Goal: Obtain resource: Download file/media

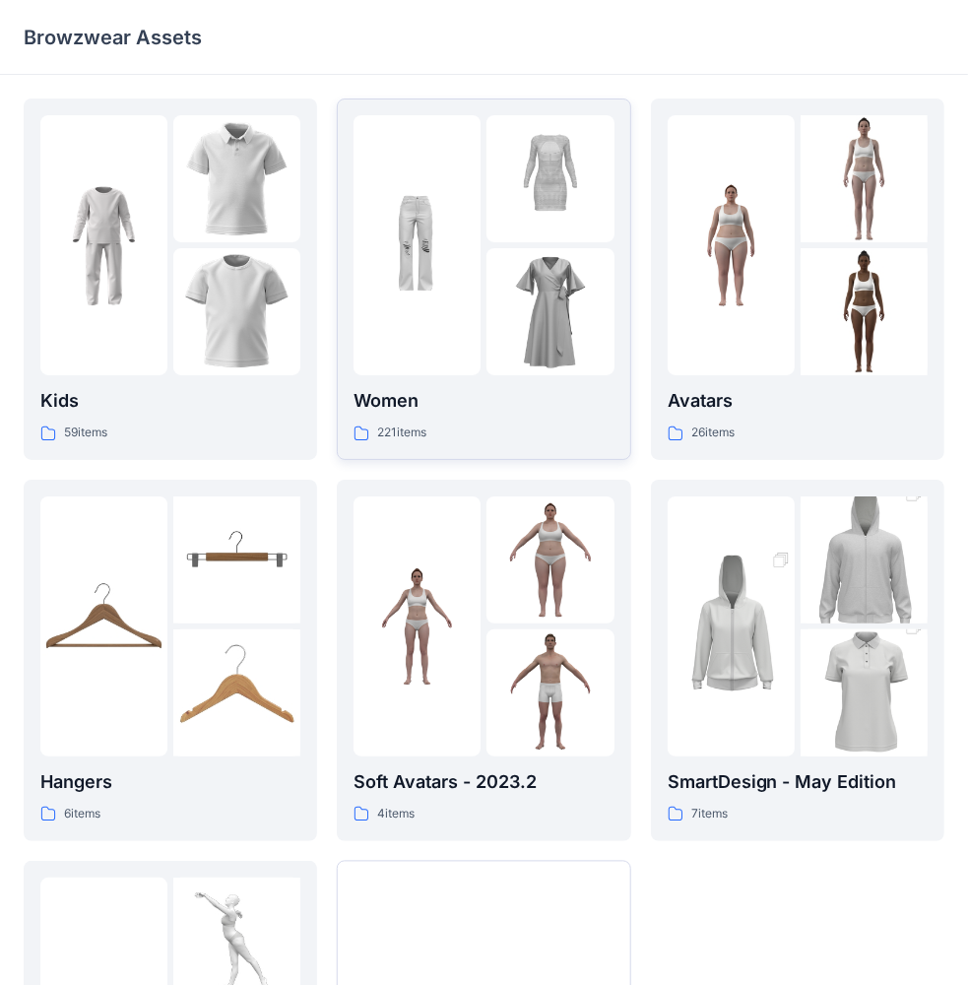
click at [433, 229] on img at bounding box center [417, 245] width 127 height 127
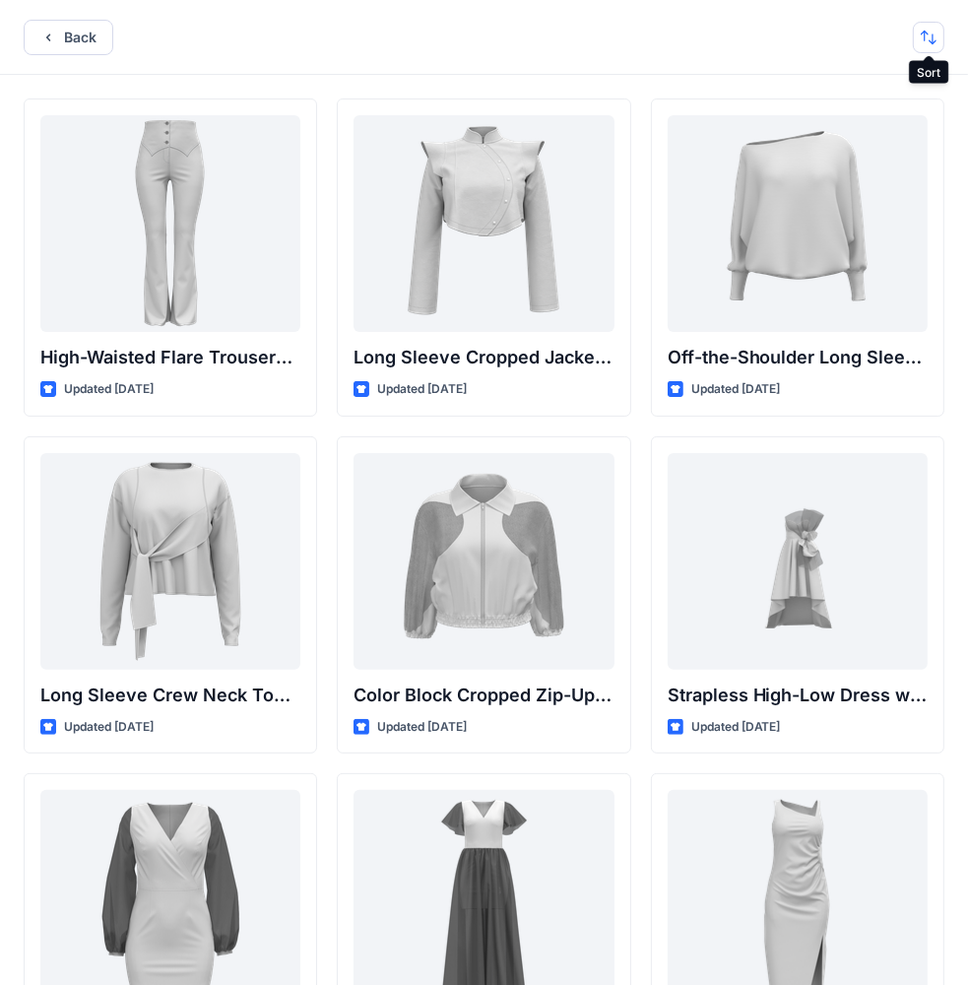
click at [933, 32] on button "button" at bounding box center [929, 38] width 32 height 32
click at [828, 134] on p "A to Z" at bounding box center [863, 131] width 124 height 21
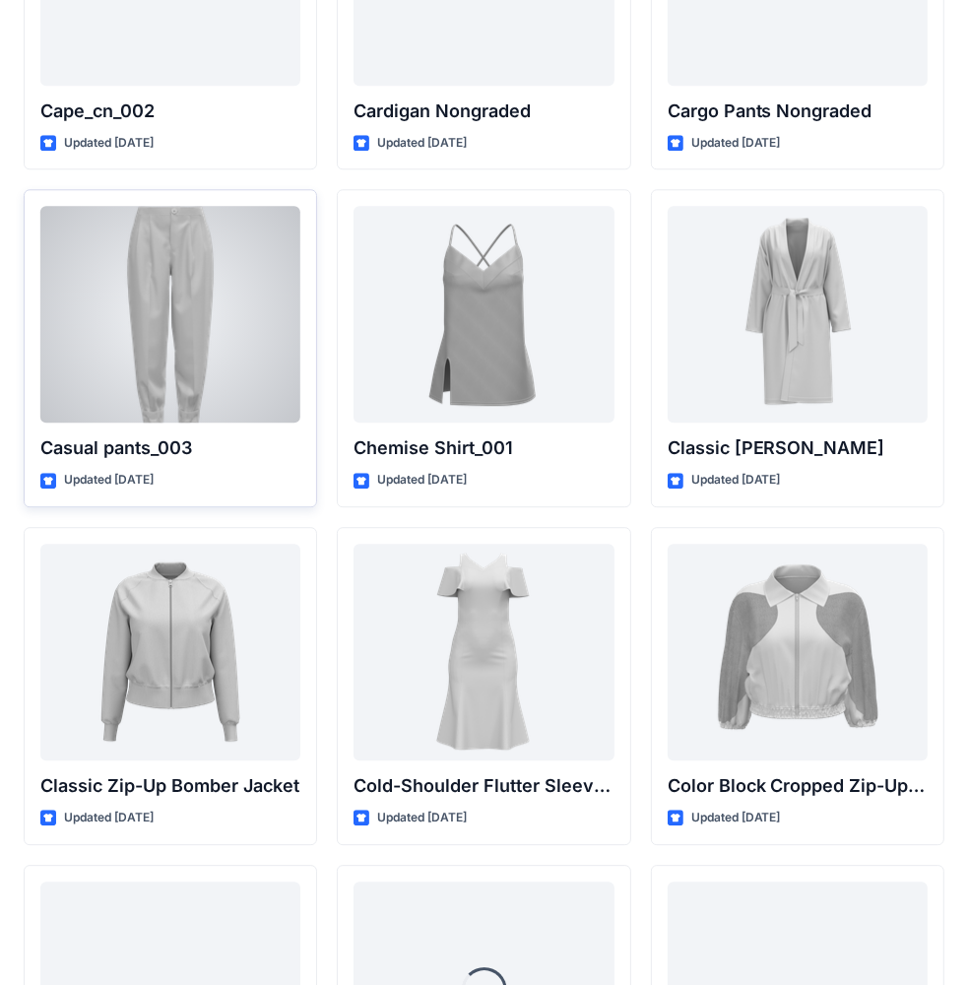
scroll to position [3330, 0]
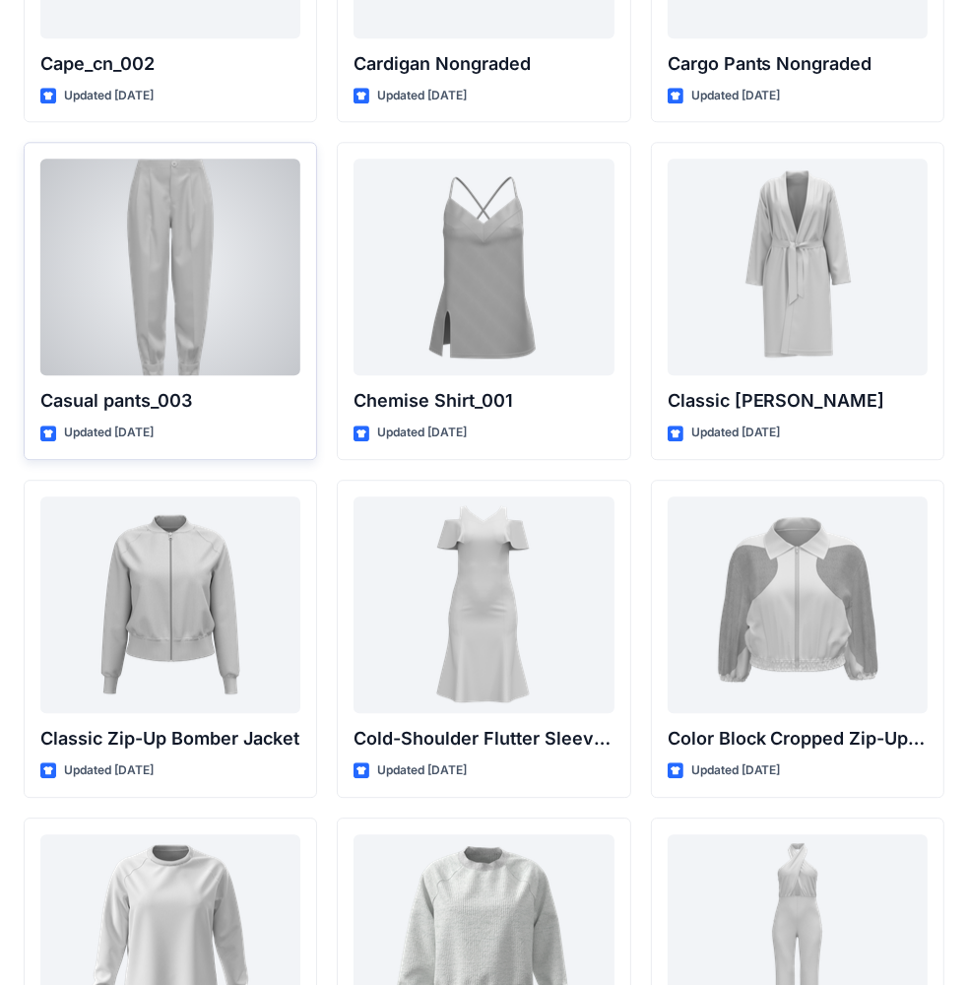
click at [281, 342] on div at bounding box center [170, 267] width 260 height 217
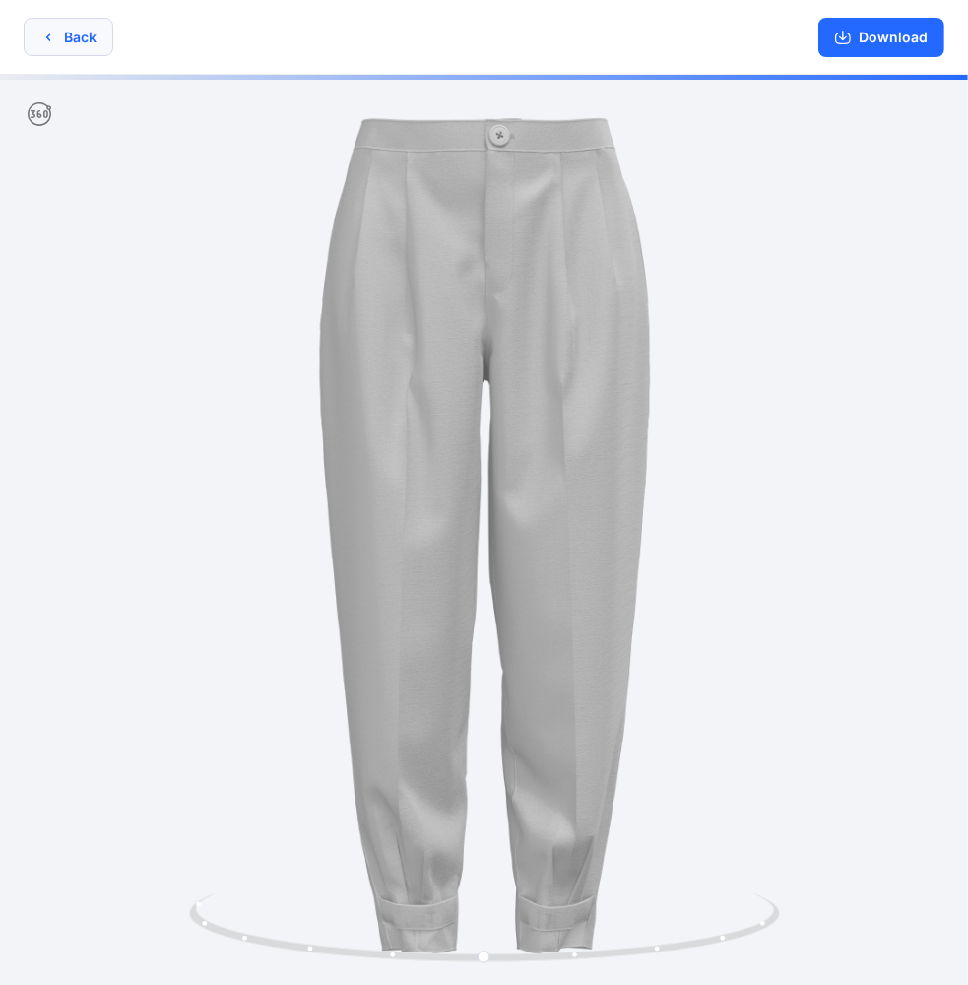
click at [83, 35] on button "Back" at bounding box center [69, 37] width 90 height 38
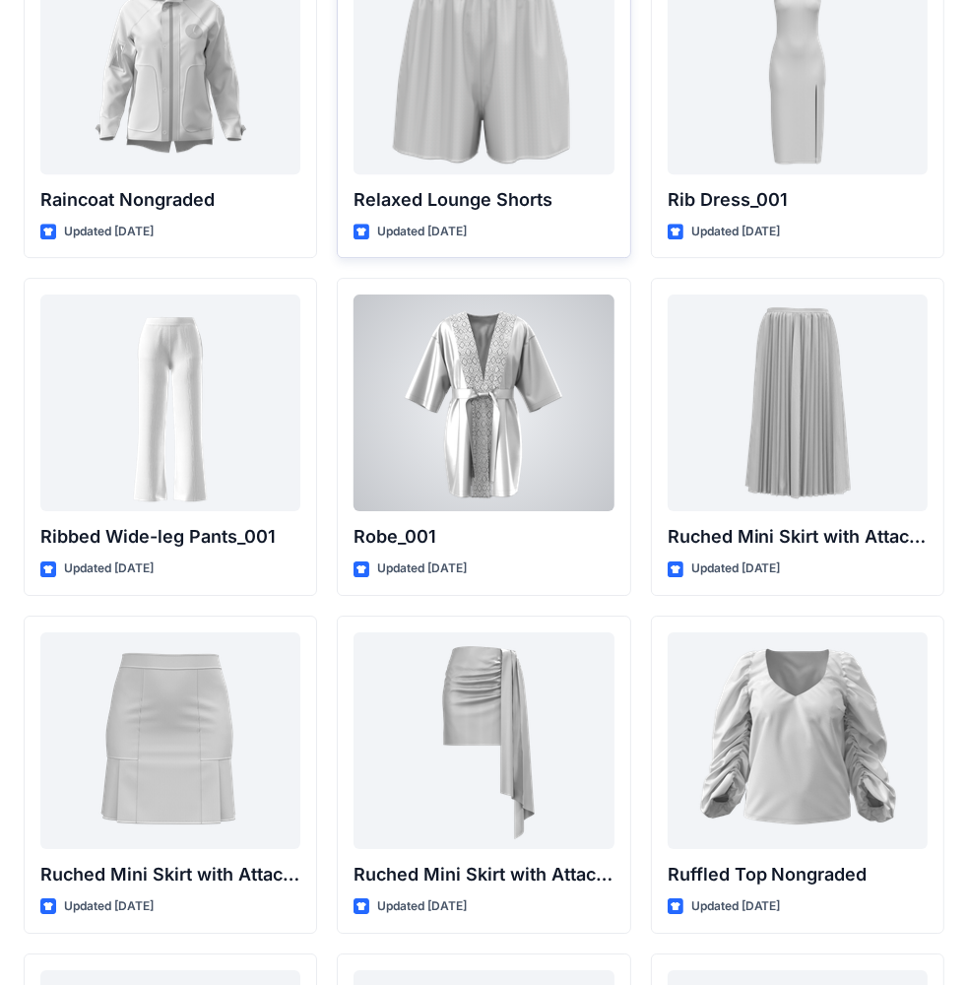
scroll to position [13357, 0]
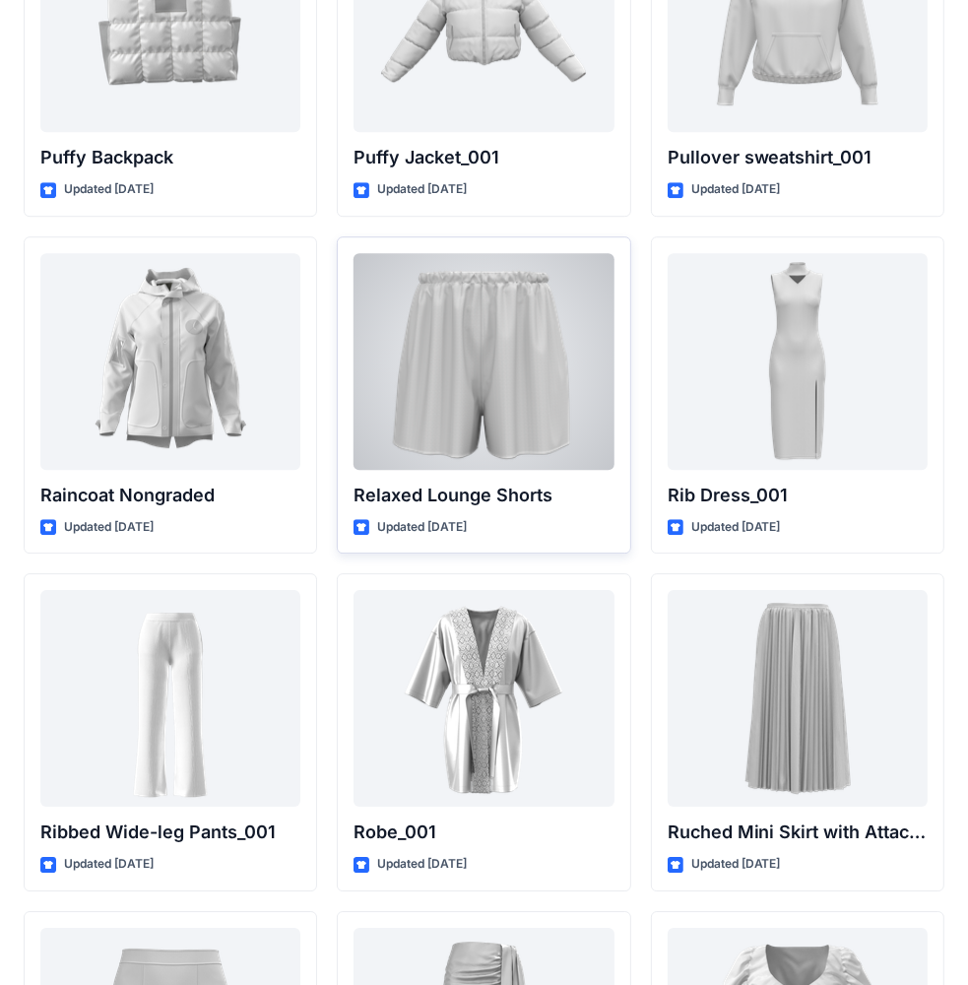
click at [455, 385] on div at bounding box center [484, 361] width 260 height 217
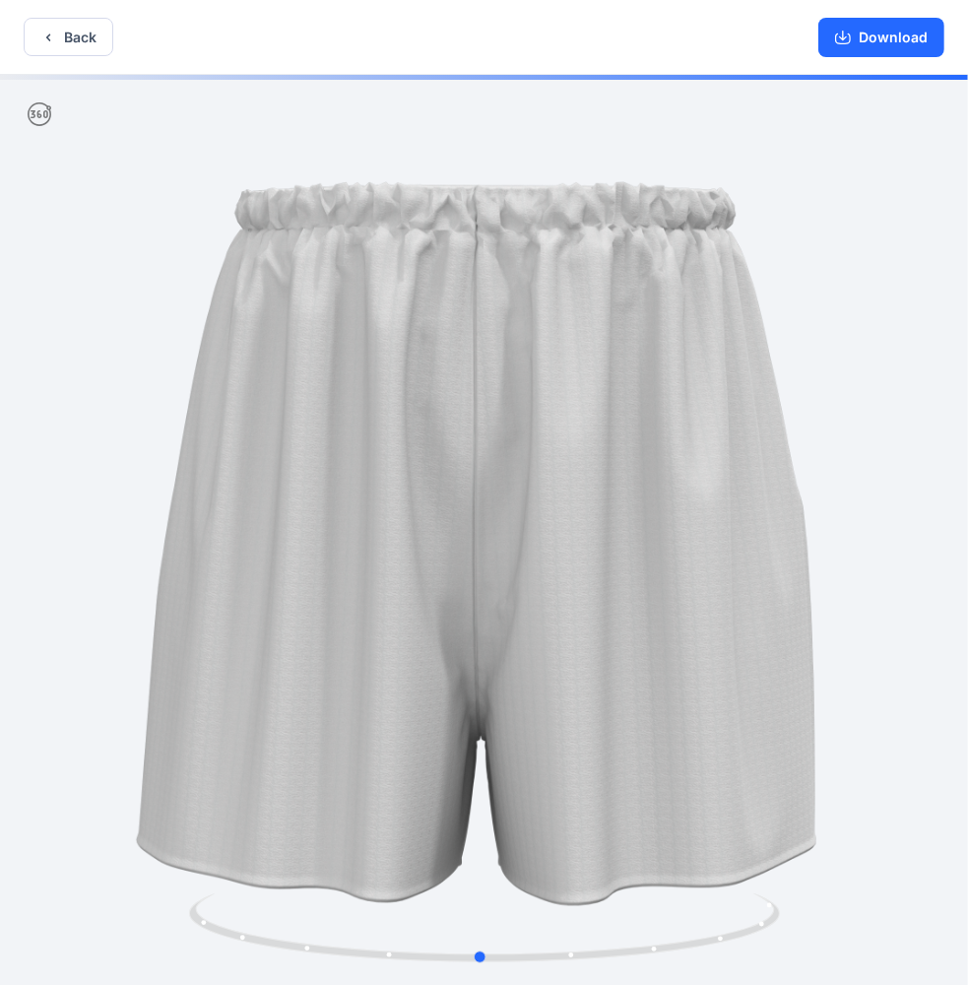
click at [863, 445] on div at bounding box center [484, 532] width 968 height 914
click at [856, 438] on div at bounding box center [484, 532] width 968 height 914
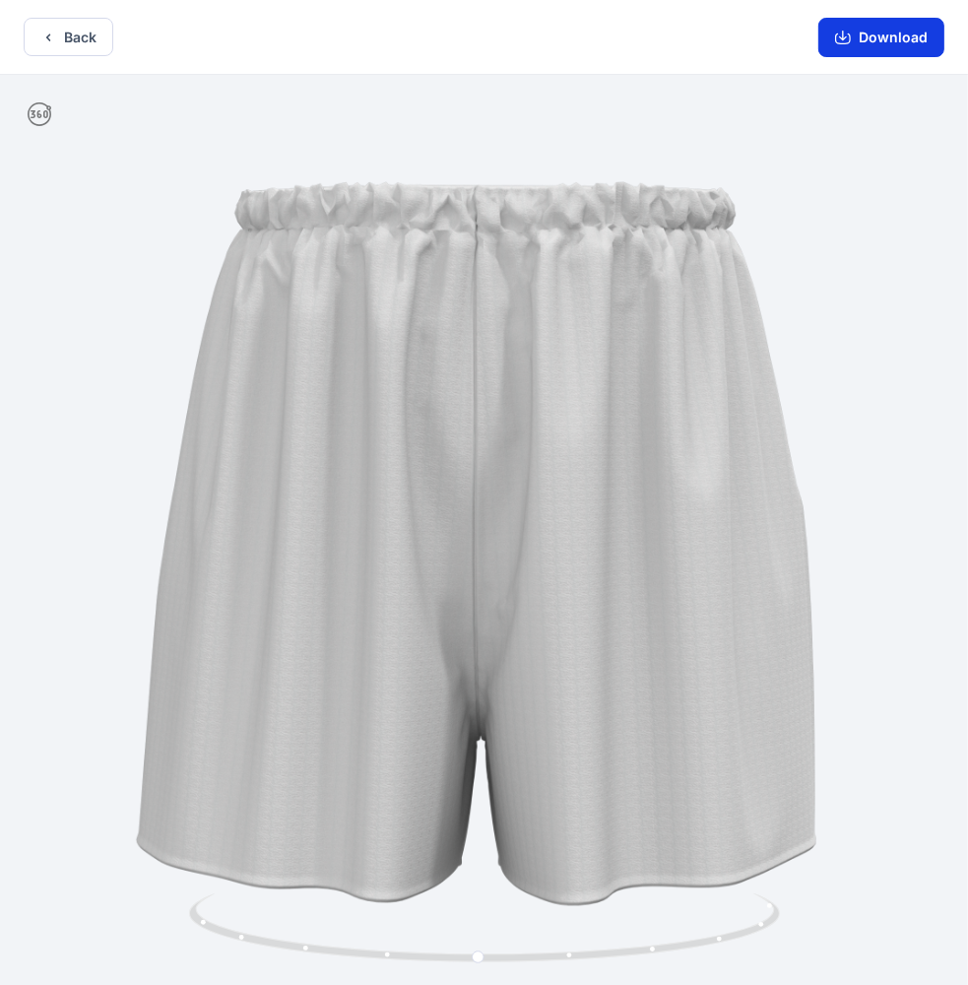
click at [873, 23] on button "Download" at bounding box center [881, 37] width 126 height 39
